Goal: Information Seeking & Learning: Learn about a topic

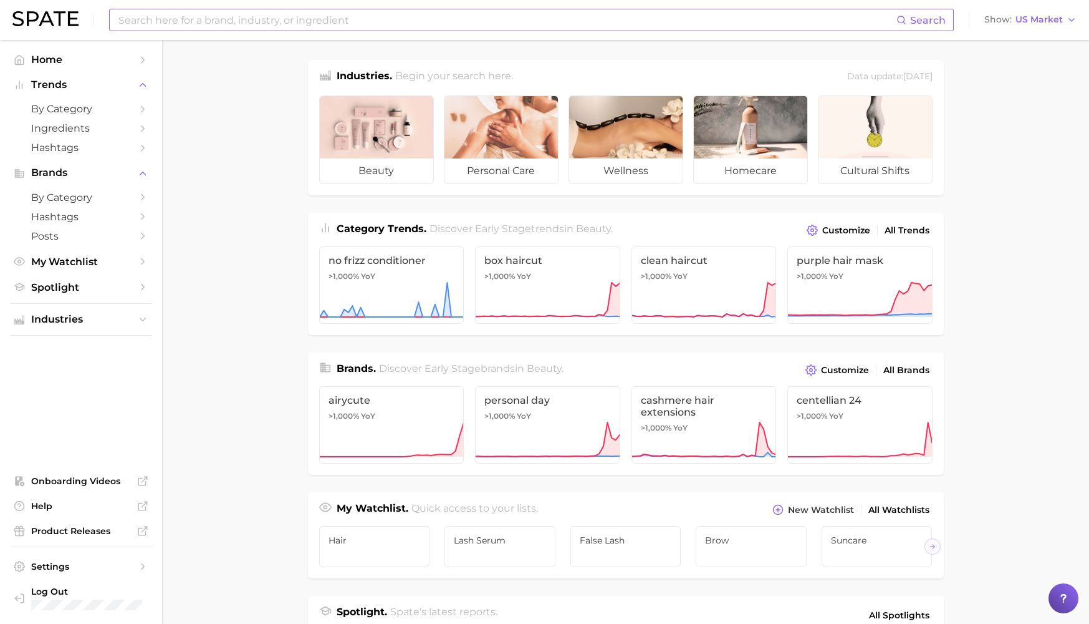
click at [314, 13] on input at bounding box center [506, 19] width 779 height 21
type input "vegamour"
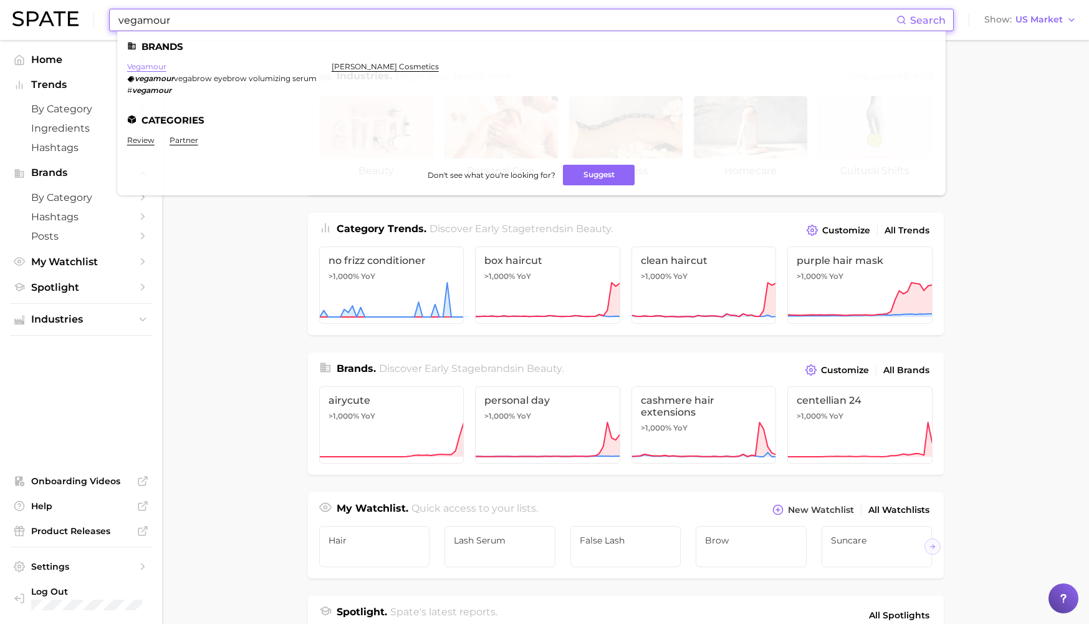
click at [143, 64] on link "vegamour" at bounding box center [146, 66] width 39 height 9
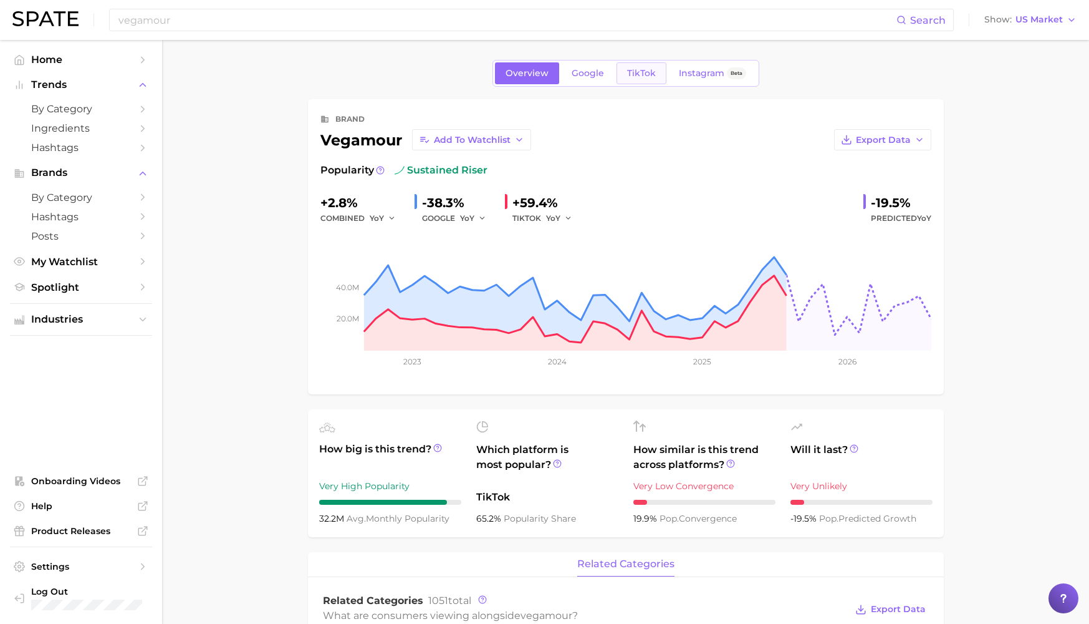
click at [637, 67] on link "TikTok" at bounding box center [642, 73] width 50 height 22
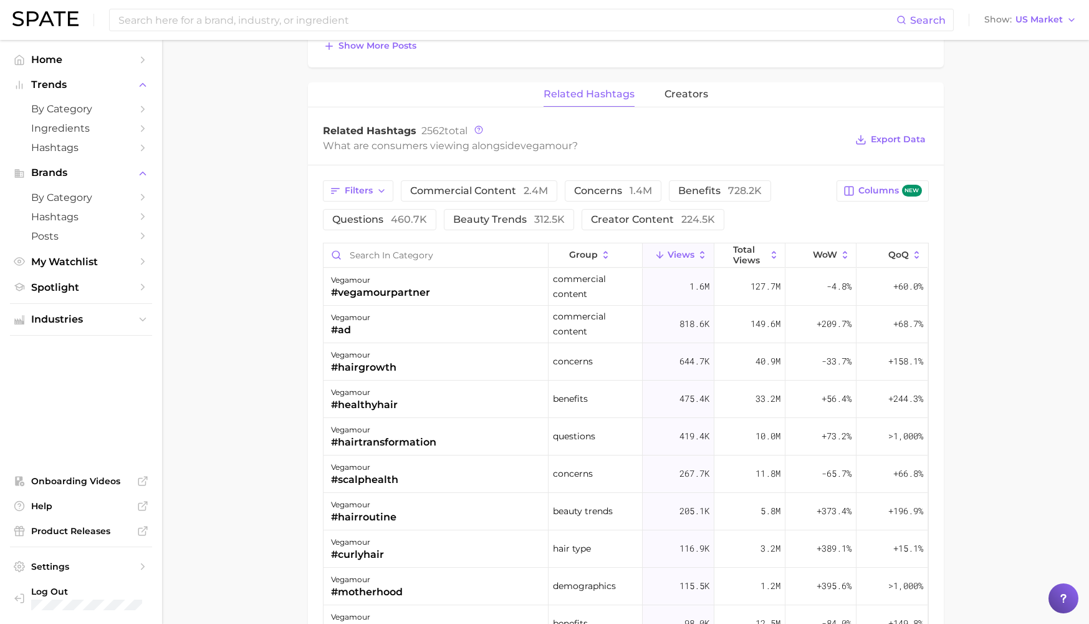
scroll to position [870, 0]
